Goal: Transaction & Acquisition: Purchase product/service

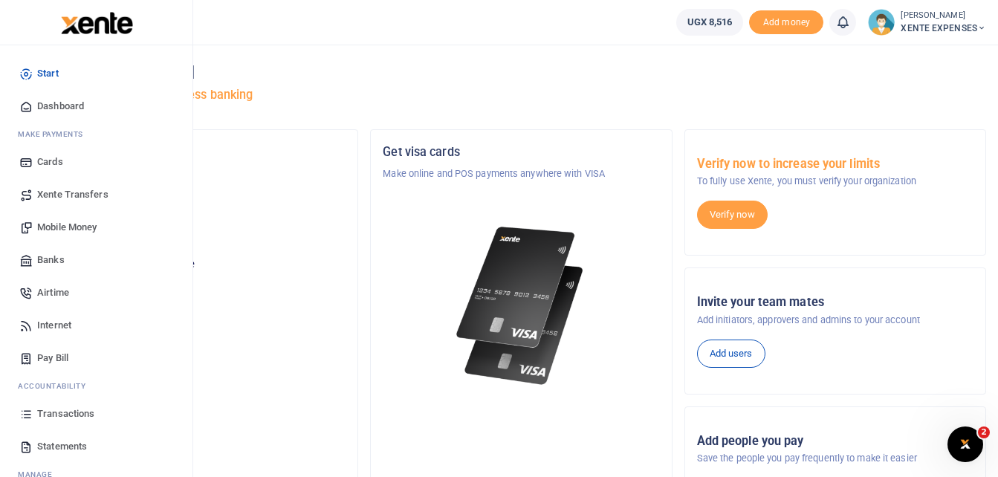
click at [74, 415] on span "Transactions" at bounding box center [65, 413] width 57 height 15
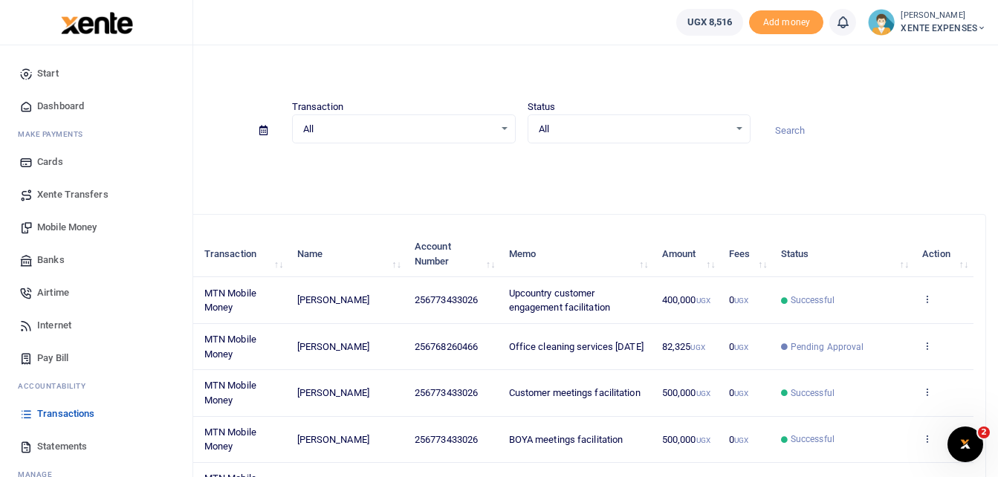
click at [69, 261] on link "Banks" at bounding box center [96, 260] width 169 height 33
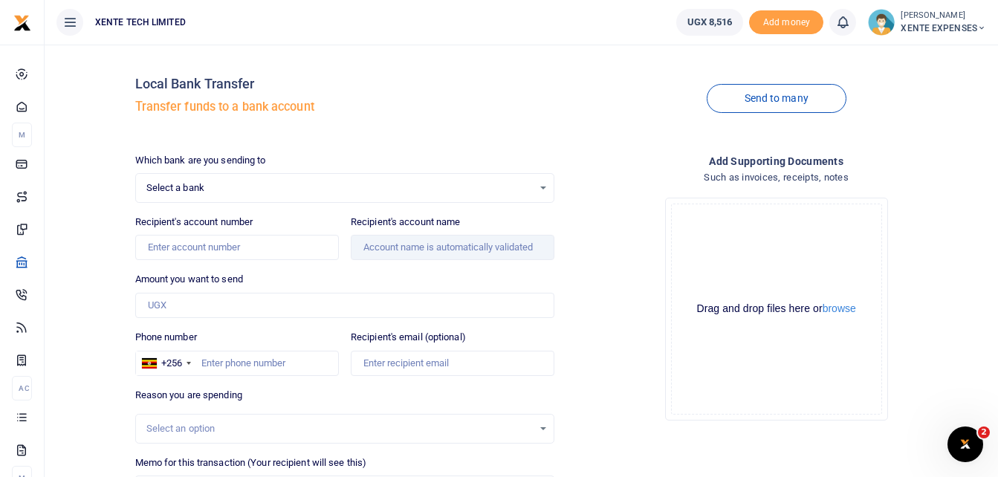
click at [194, 184] on span "Select a bank" at bounding box center [339, 188] width 387 height 15
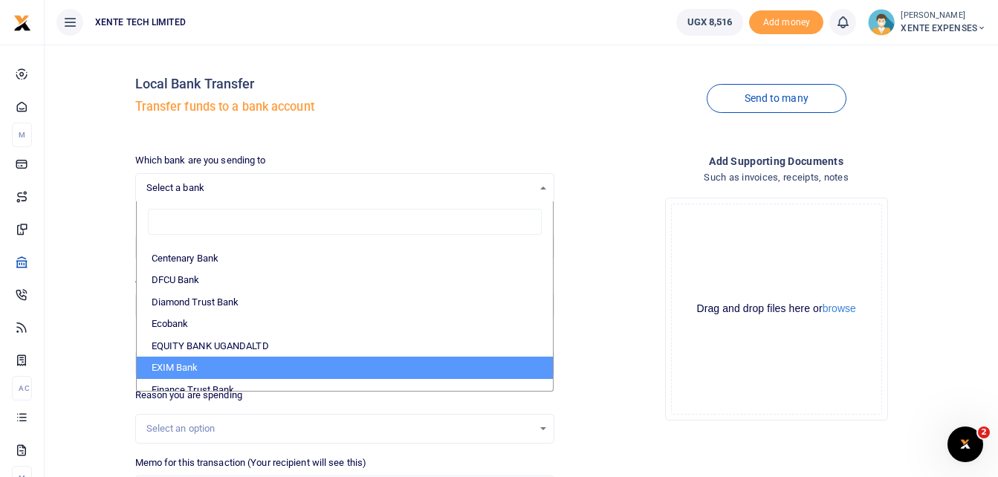
scroll to position [223, 0]
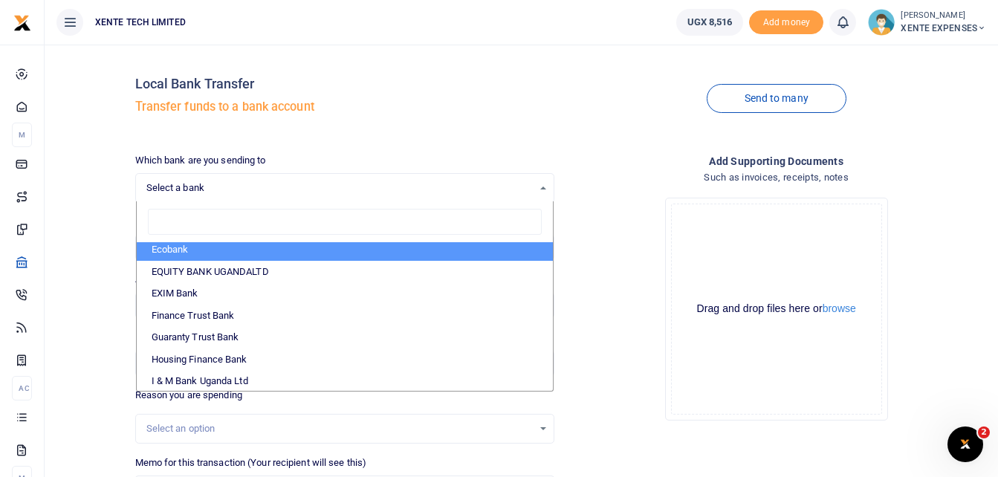
click at [181, 246] on li "Ecobank" at bounding box center [345, 249] width 417 height 22
select select "ECO"
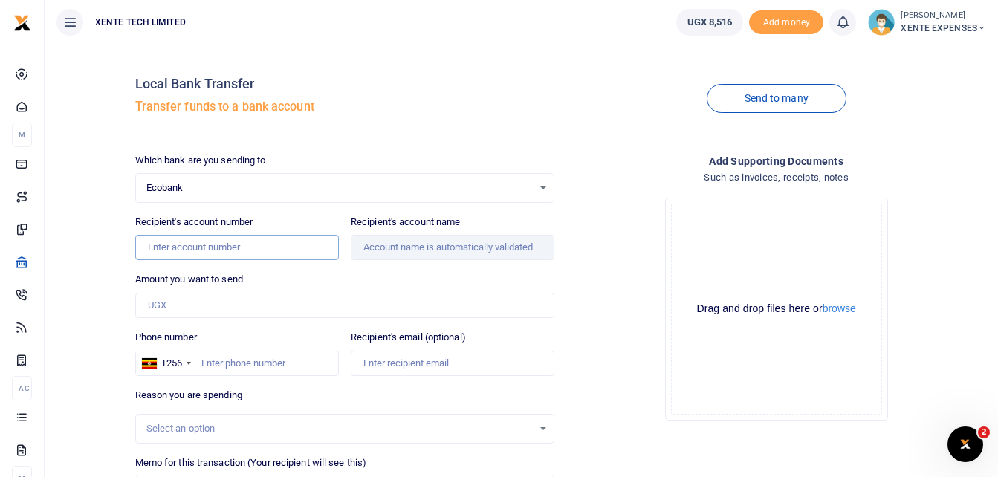
click at [208, 247] on input "Recipient's account number" at bounding box center [237, 247] width 204 height 25
type input "7247505769"
click at [211, 257] on input "7247505769" at bounding box center [237, 247] width 204 height 25
click at [220, 247] on input "7247505769" at bounding box center [237, 247] width 204 height 25
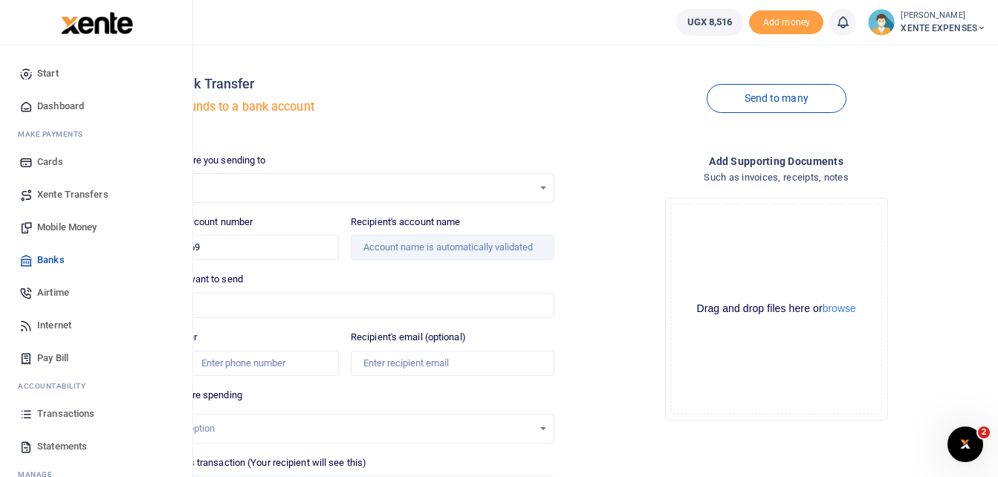
click at [58, 408] on span "Transactions" at bounding box center [65, 413] width 57 height 15
